Goal: Information Seeking & Learning: Learn about a topic

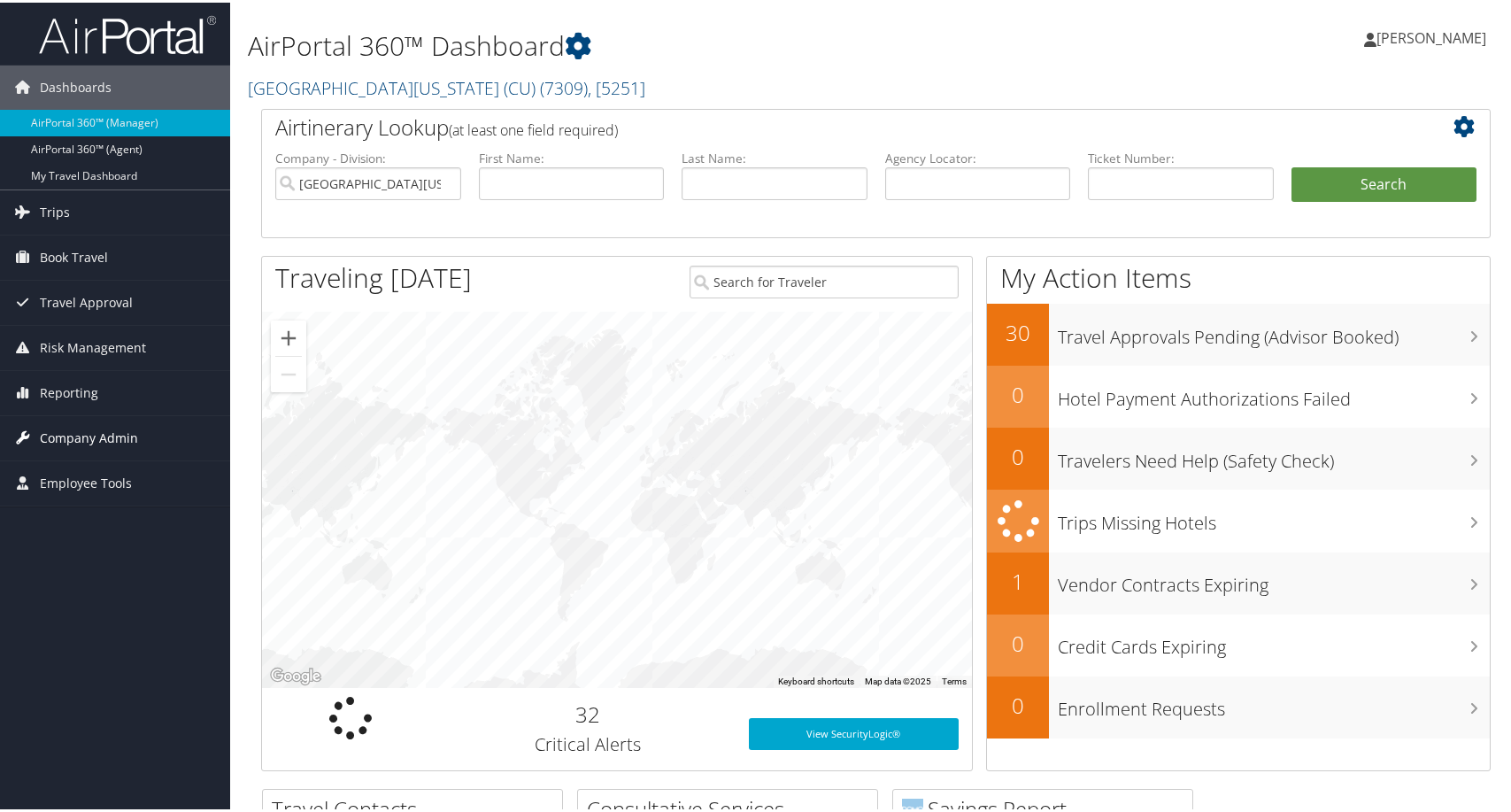
click at [46, 443] on span "Company Admin" at bounding box center [89, 436] width 98 height 44
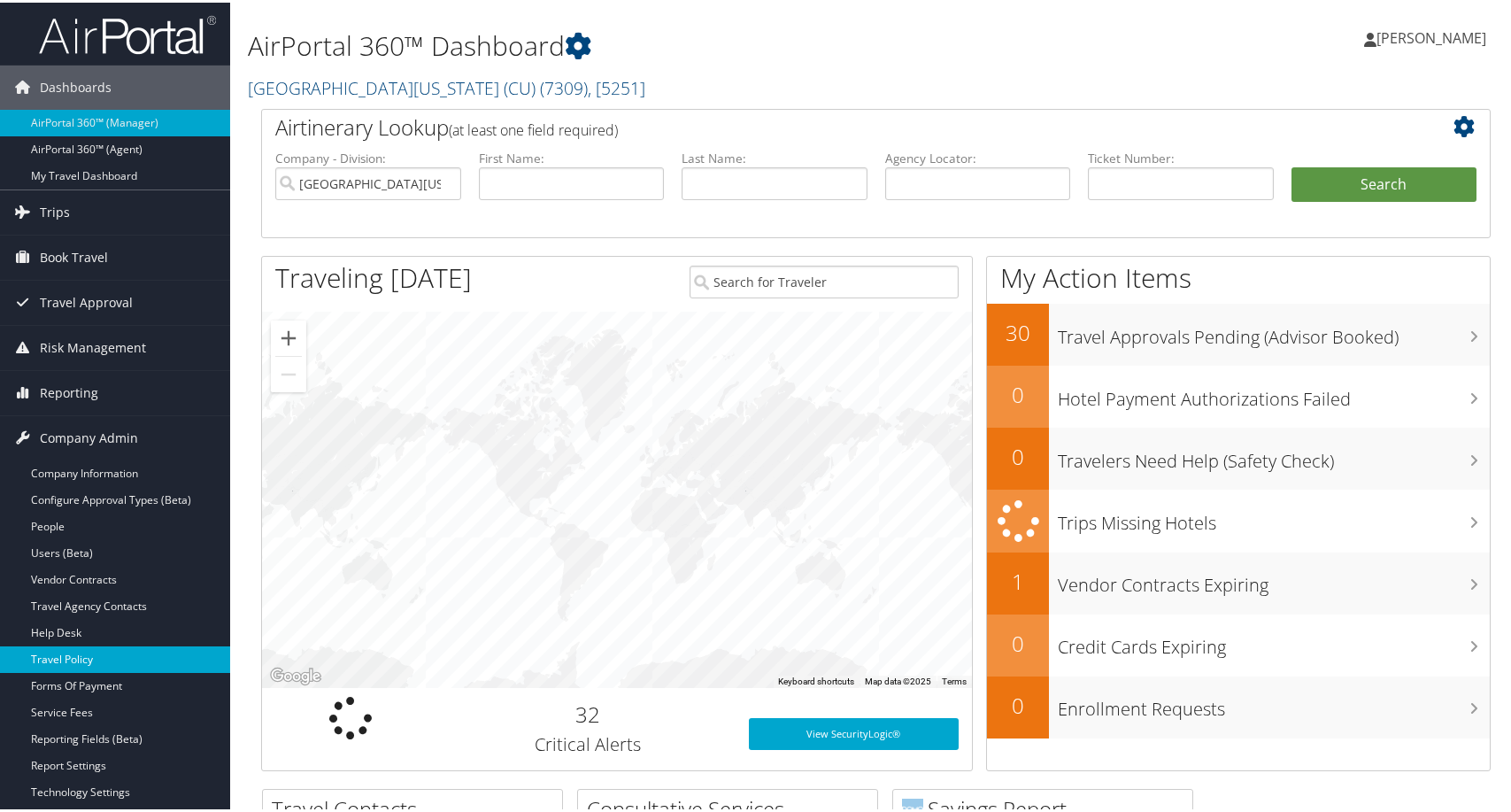
click at [74, 661] on link "Travel Policy" at bounding box center [114, 657] width 230 height 27
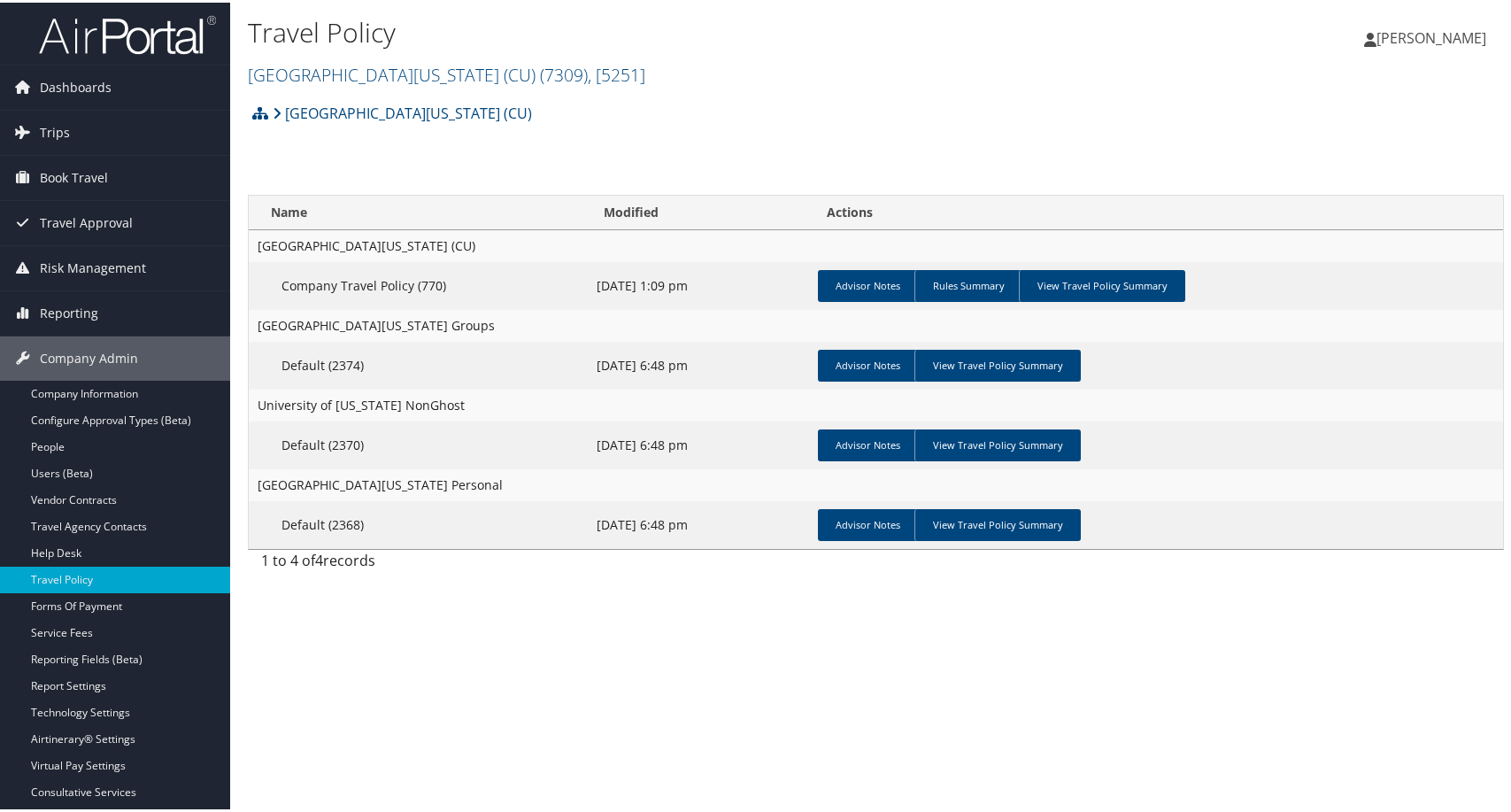
click at [756, 86] on h2 "[GEOGRAPHIC_DATA][US_STATE] (CU) ( 7309 ) , [ 5251 ]" at bounding box center [666, 71] width 837 height 30
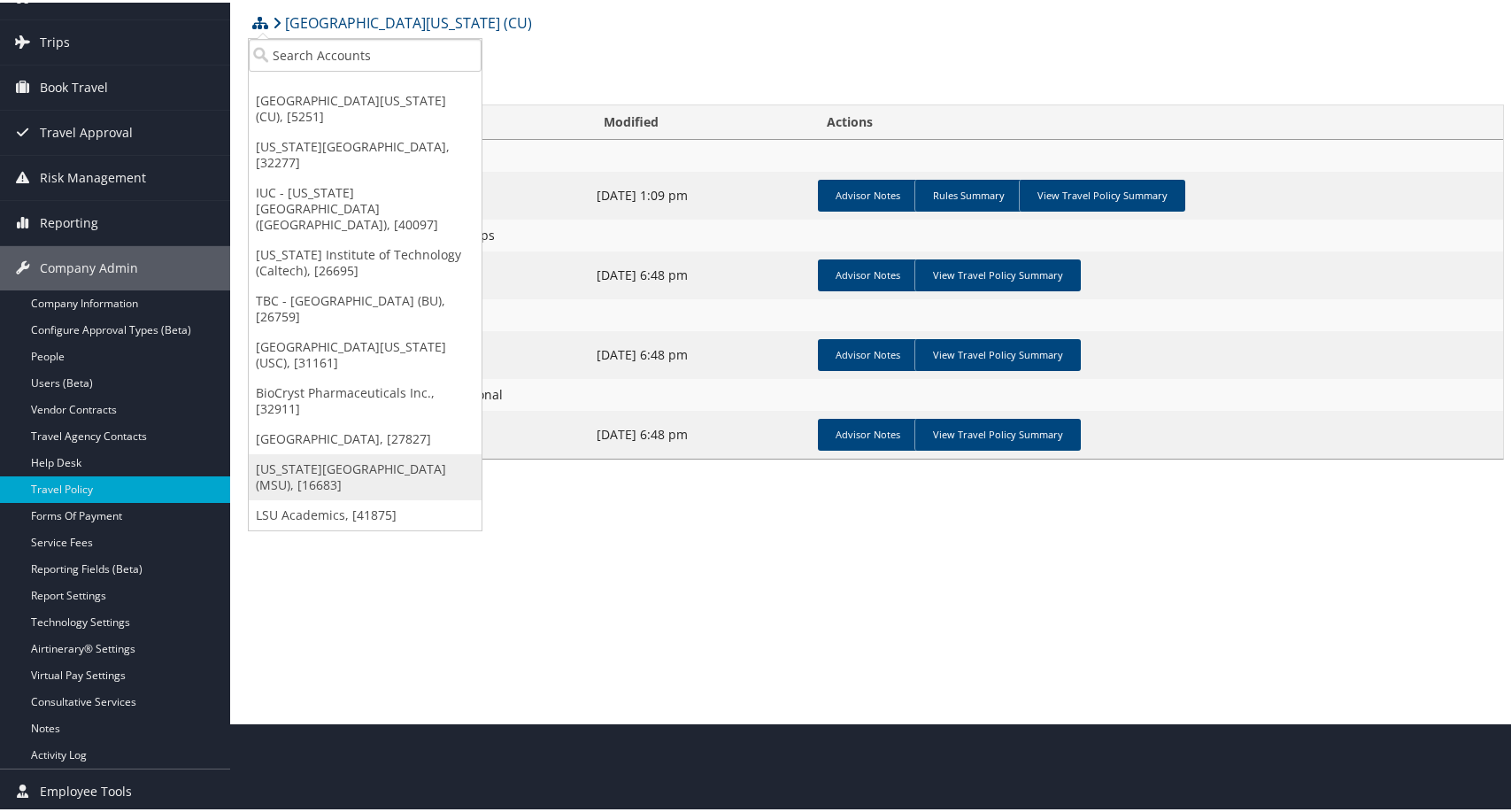
click at [331, 497] on link "[US_STATE][GEOGRAPHIC_DATA] (MSU), [16683]" at bounding box center [365, 475] width 233 height 46
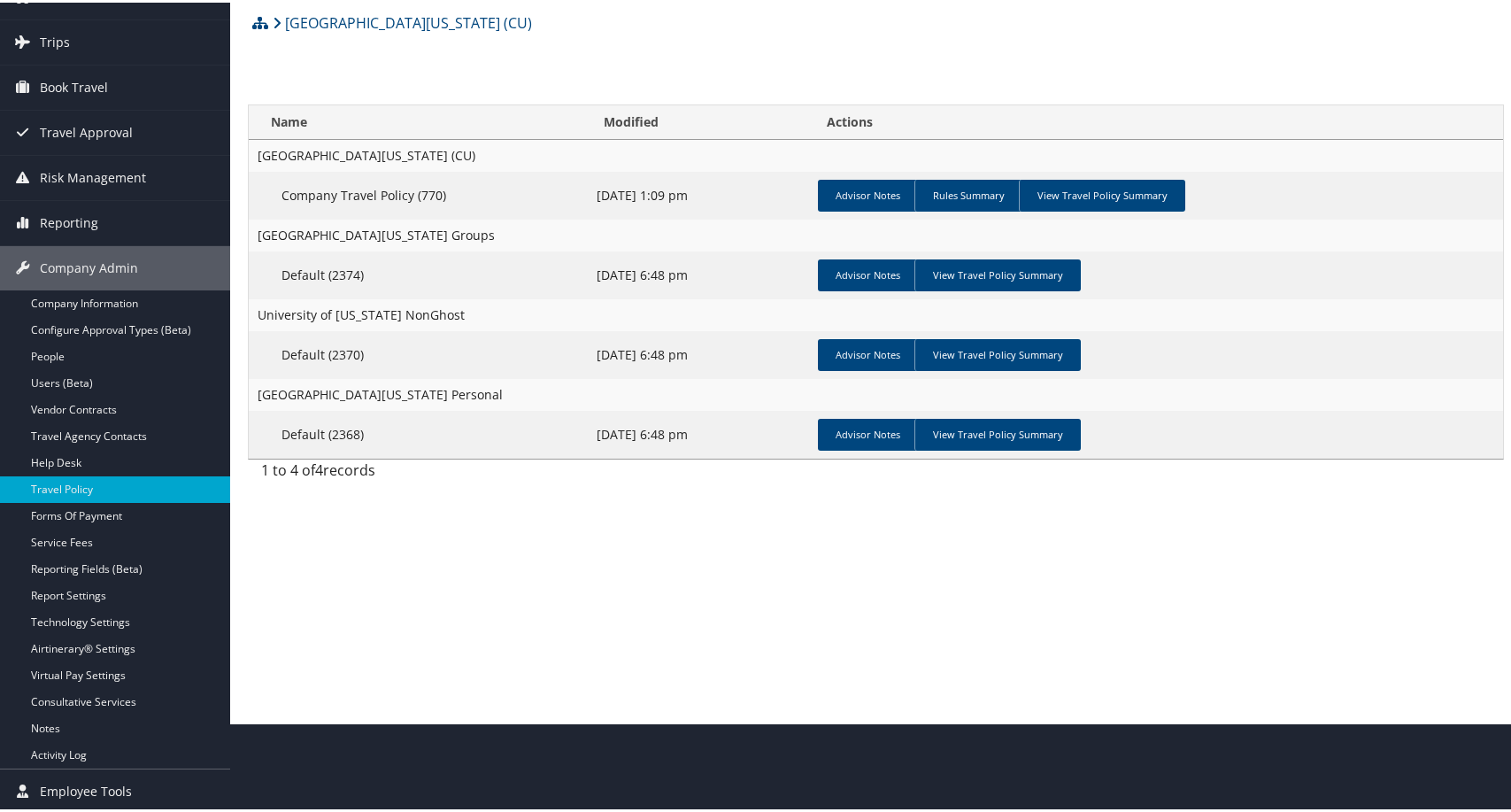
scroll to position [91, 0]
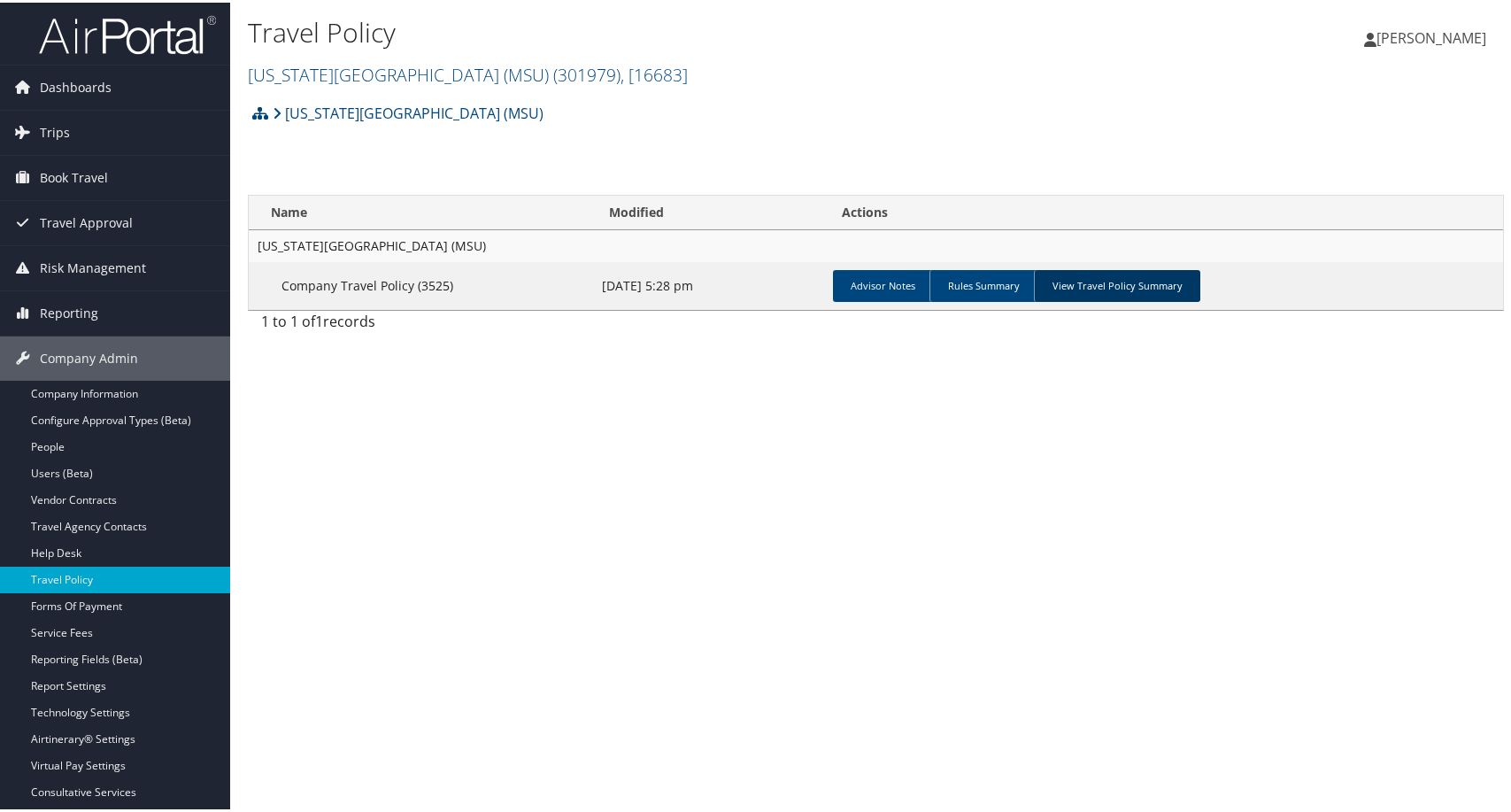
click at [1197, 299] on link "View Travel Policy Summary" at bounding box center [1117, 282] width 167 height 31
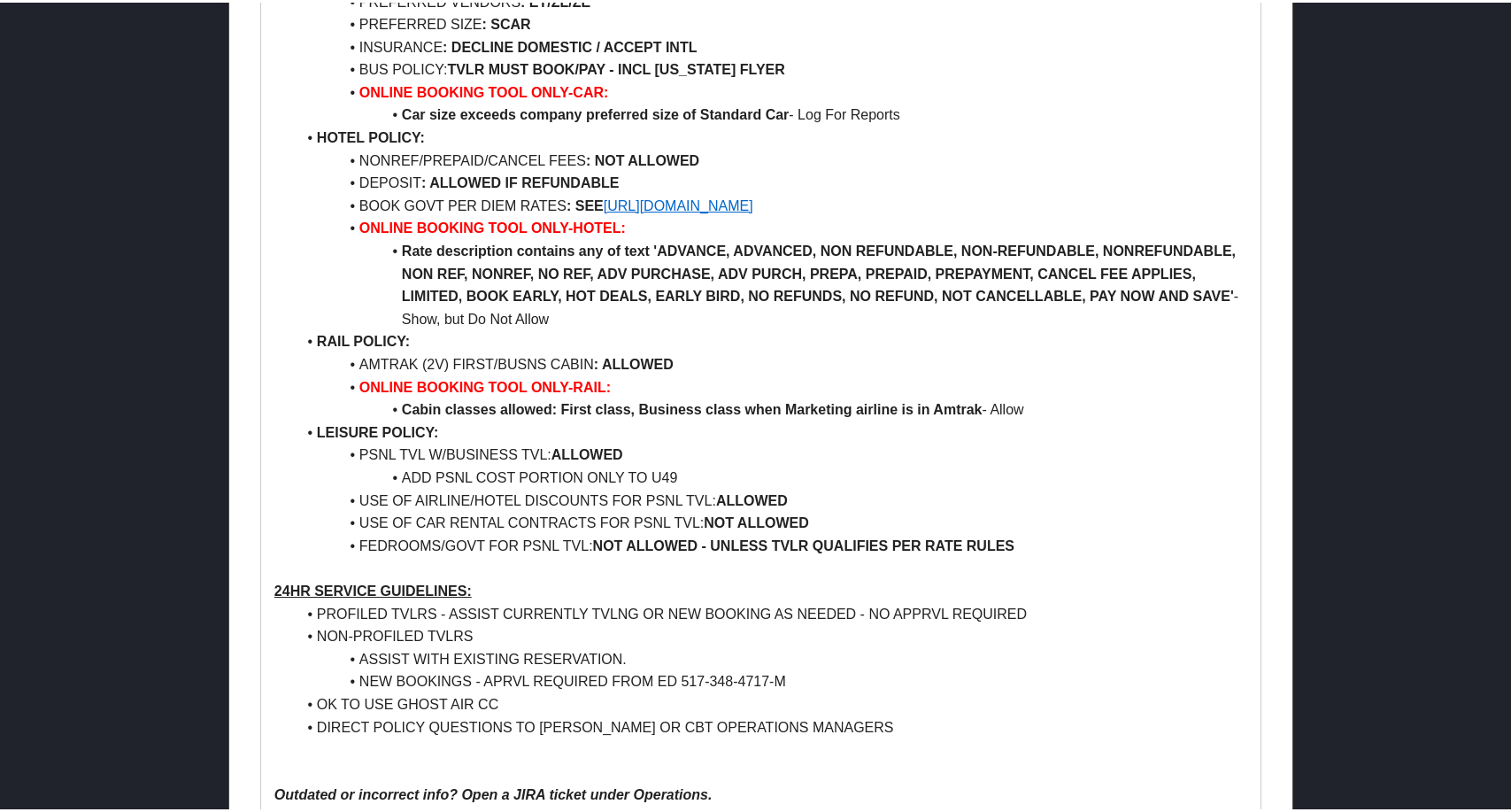
scroll to position [1239, 0]
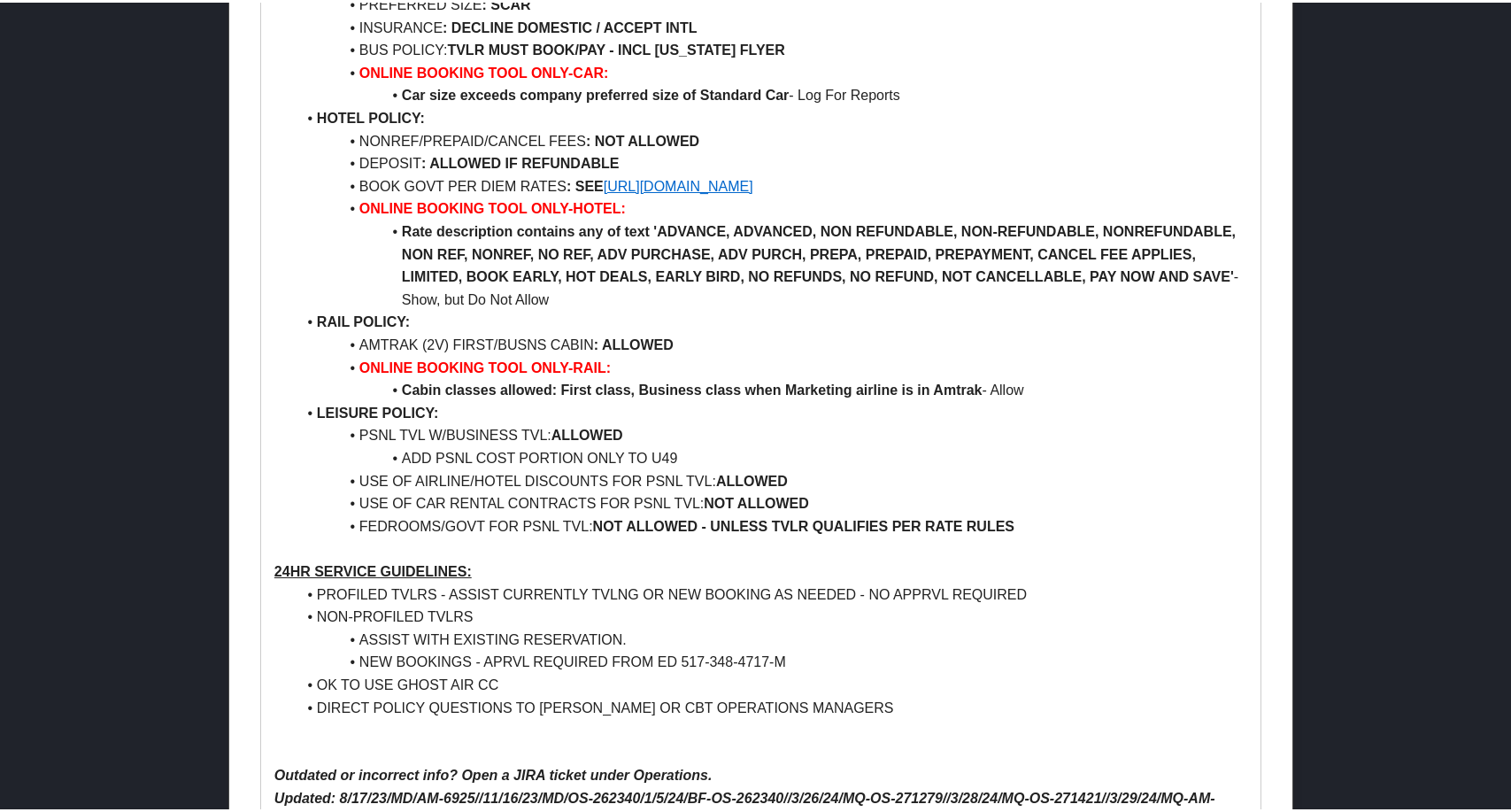
drag, startPoint x: 807, startPoint y: 395, endPoint x: 411, endPoint y: 408, distance: 396.2
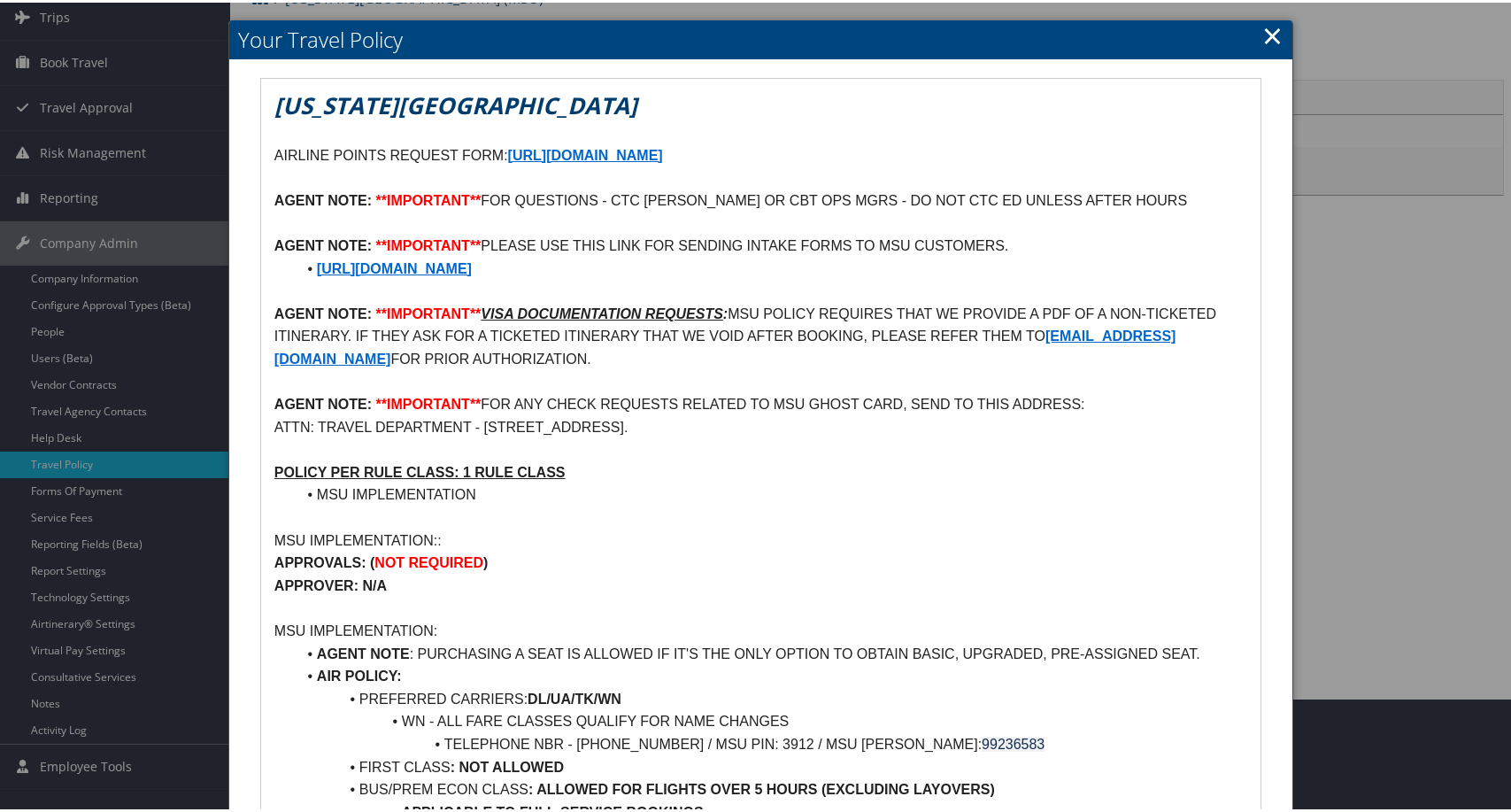
scroll to position [89, 0]
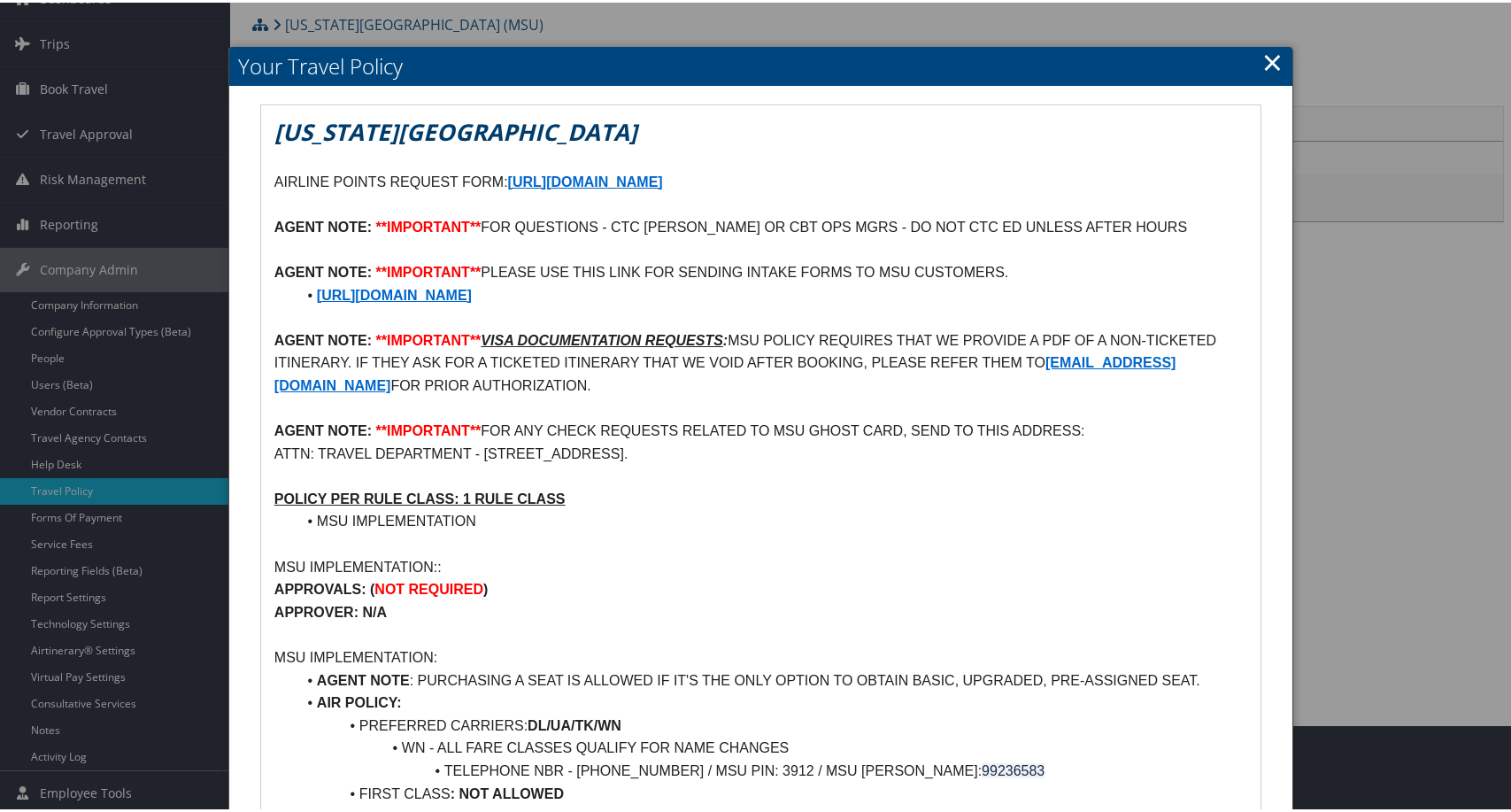
click at [1262, 53] on link "×" at bounding box center [1272, 59] width 20 height 35
